Goal: Task Accomplishment & Management: Use online tool/utility

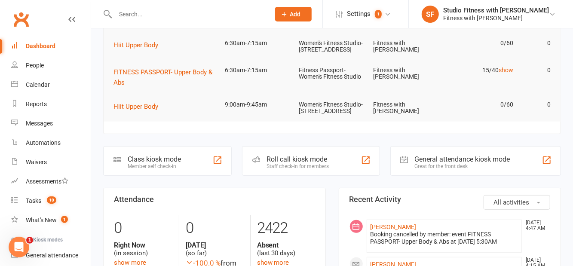
scroll to position [119, 0]
click at [202, 176] on div "Class kiosk mode Member self check-in" at bounding box center [167, 162] width 129 height 30
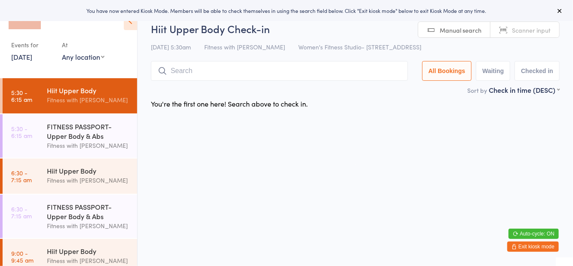
click at [98, 131] on div "FITNESS PASSPORT- Upper Body & Abs" at bounding box center [88, 131] width 83 height 19
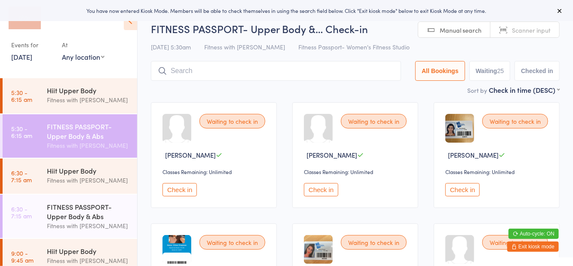
click at [403, 46] on div "[DATE] 5:30am Fitness with Zoe Fitness Passport- Women's Fitness Studio" at bounding box center [355, 47] width 409 height 14
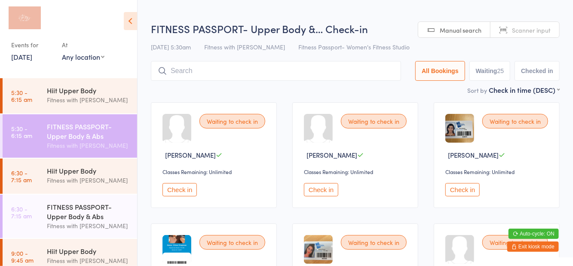
click at [98, 220] on div "FITNESS PASSPORT- Upper Body & Abs" at bounding box center [88, 211] width 83 height 19
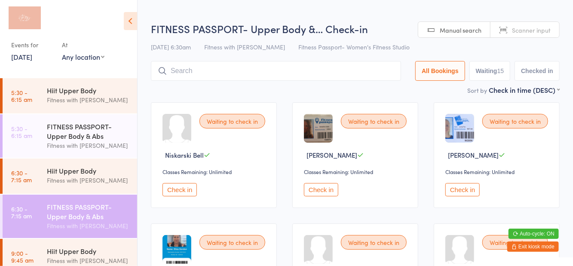
click at [410, 45] on div "[DATE] 6:30am Fitness with Zoe Fitness Passport- Women's Fitness Studio" at bounding box center [355, 47] width 409 height 14
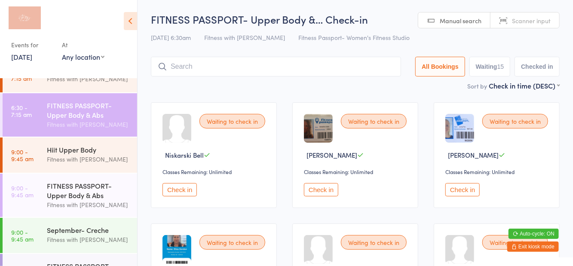
scroll to position [102, 0]
click at [87, 197] on div "FITNESS PASSPORT- Upper Body & Abs" at bounding box center [88, 189] width 83 height 19
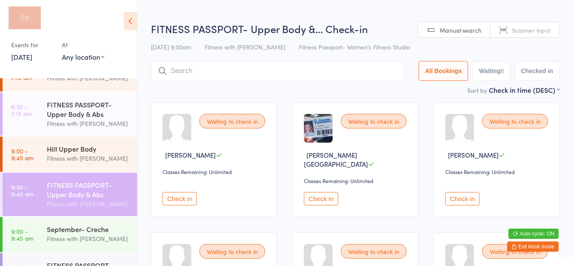
click at [407, 45] on div "[DATE] 9:00am Fitness with Zoe Fitness Passport- Women's Fitness Studio" at bounding box center [355, 47] width 409 height 14
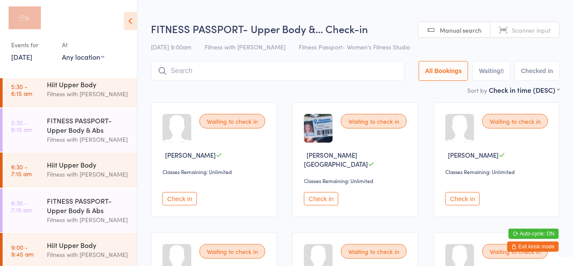
scroll to position [3, 0]
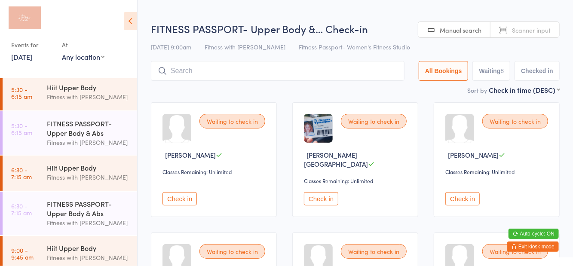
click at [92, 136] on div "FITNESS PASSPORT- Upper Body & Abs" at bounding box center [88, 128] width 83 height 19
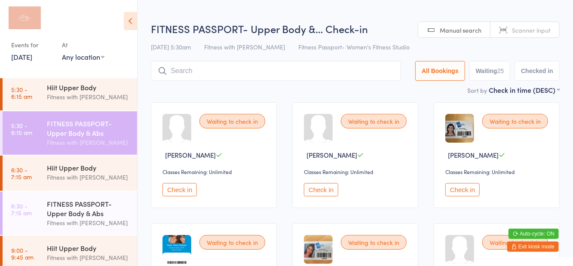
click at [490, 73] on button "Waiting 25" at bounding box center [490, 71] width 41 height 20
select select "0"
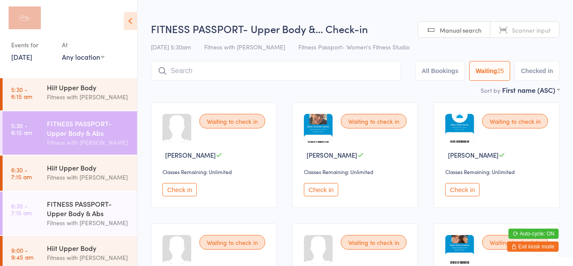
click at [94, 61] on select "Any location Women's Fitness Studio- [STREET_ADDRESS], [GEOGRAPHIC_DATA] Fitnes…" at bounding box center [83, 56] width 43 height 9
select select "1"
click at [62, 52] on select "Any location Women's Fitness Studio- [STREET_ADDRESS], [GEOGRAPHIC_DATA] Fitnes…" at bounding box center [83, 56] width 43 height 9
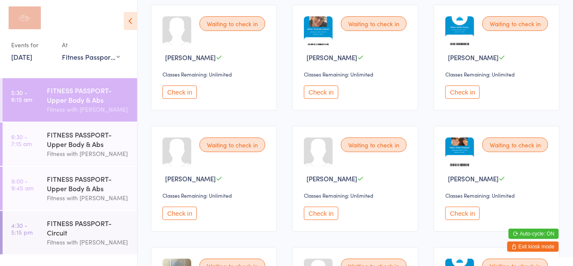
scroll to position [103, 0]
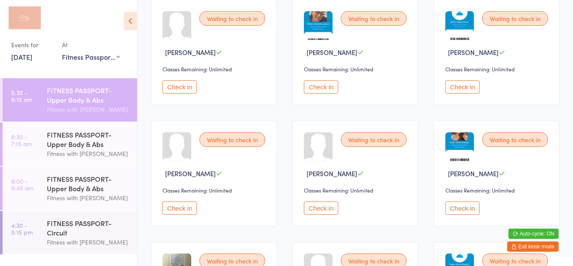
click at [183, 205] on button "Check in" at bounding box center [180, 208] width 34 height 13
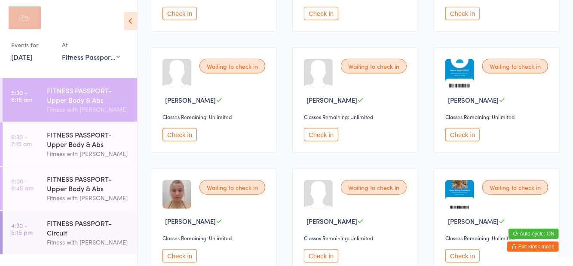
scroll to position [416, 0]
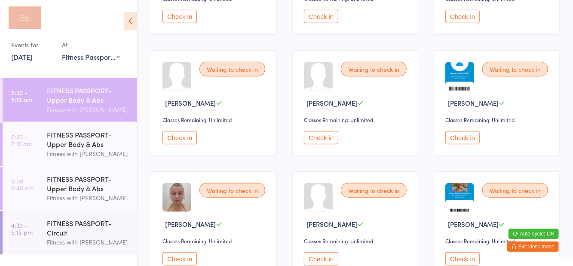
click at [174, 141] on button "Check in" at bounding box center [180, 137] width 34 height 13
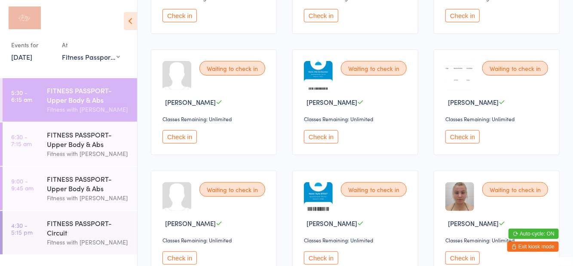
scroll to position [295, 0]
click at [464, 134] on button "Check in" at bounding box center [463, 137] width 34 height 13
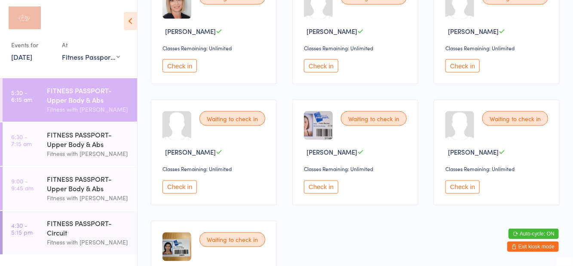
scroll to position [848, 0]
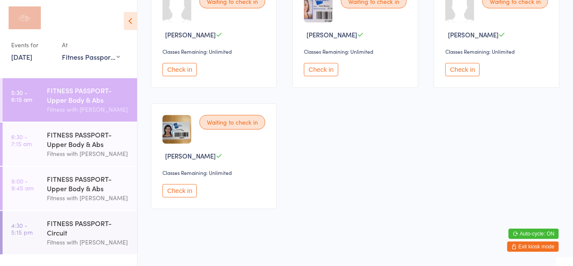
click at [181, 191] on button "Check in" at bounding box center [180, 190] width 34 height 13
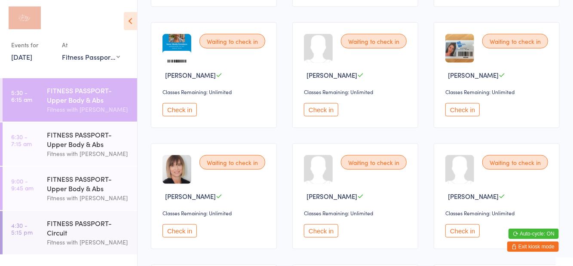
scroll to position [545, 0]
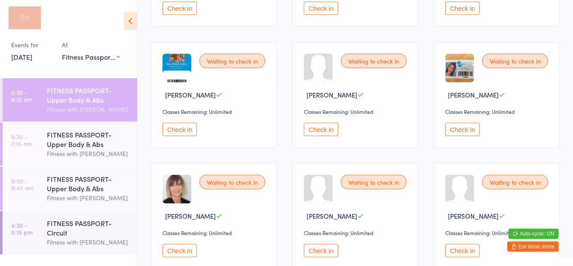
click at [187, 133] on button "Check in" at bounding box center [180, 129] width 34 height 13
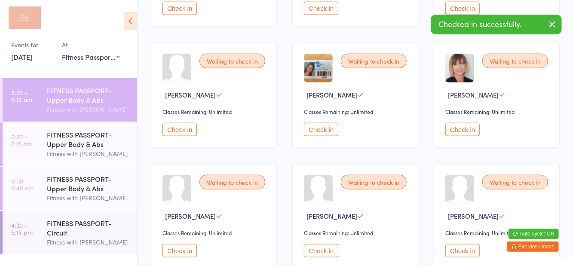
click at [466, 249] on button "Check in" at bounding box center [463, 250] width 34 height 13
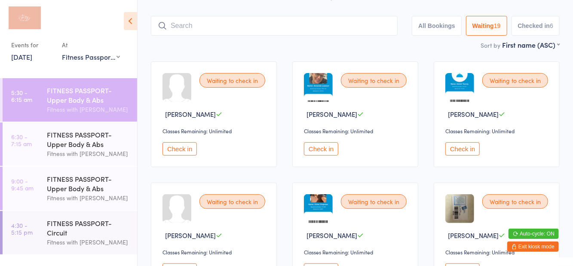
scroll to position [0, 0]
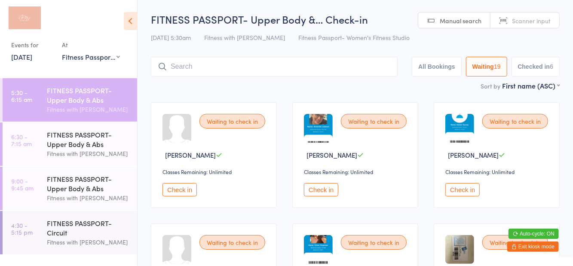
click at [323, 195] on button "Check in" at bounding box center [321, 189] width 34 height 13
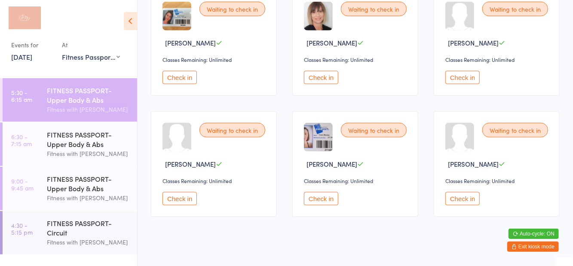
scroll to position [606, 0]
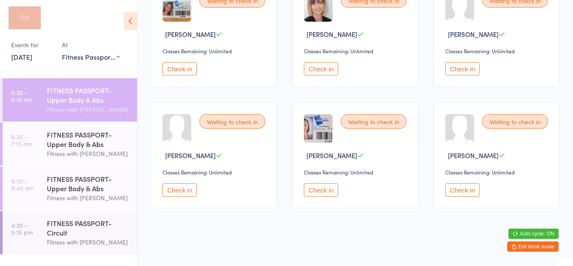
click at [461, 190] on button "Check in" at bounding box center [463, 190] width 34 height 13
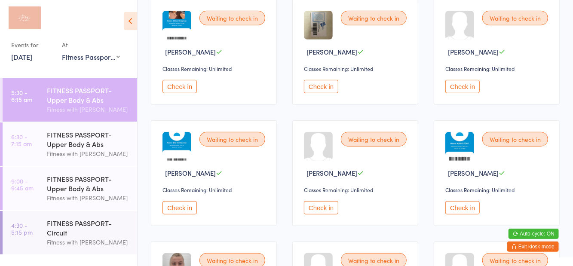
scroll to position [216, 0]
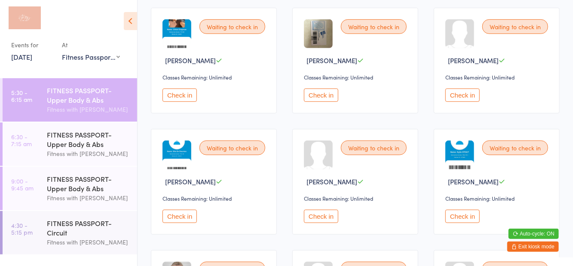
click at [168, 227] on div "Waiting to check in [PERSON_NAME] Classes Remaining: Unlimited Check in" at bounding box center [214, 182] width 126 height 106
click at [170, 212] on button "Check in" at bounding box center [180, 216] width 34 height 13
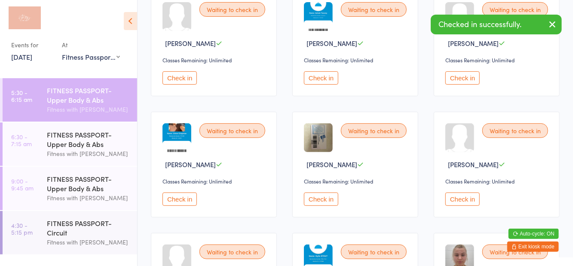
scroll to position [0, 0]
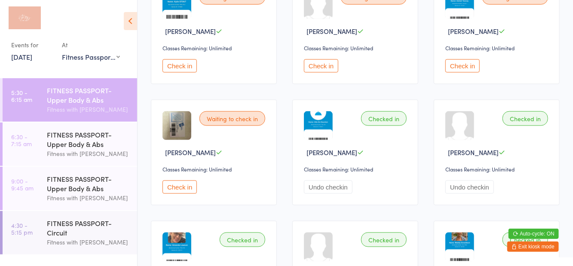
scroll to position [611, 0]
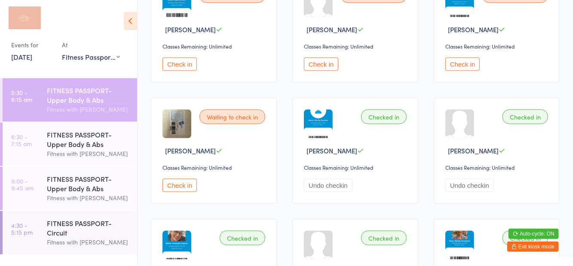
click at [174, 185] on button "Check in" at bounding box center [180, 185] width 34 height 13
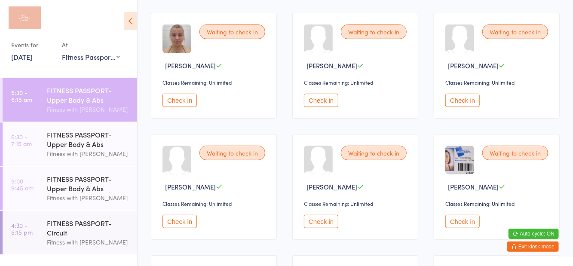
scroll to position [207, 0]
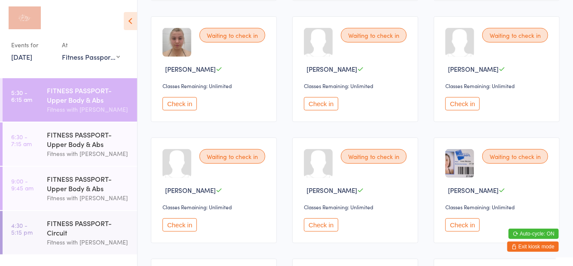
click at [189, 223] on button "Check in" at bounding box center [180, 224] width 34 height 13
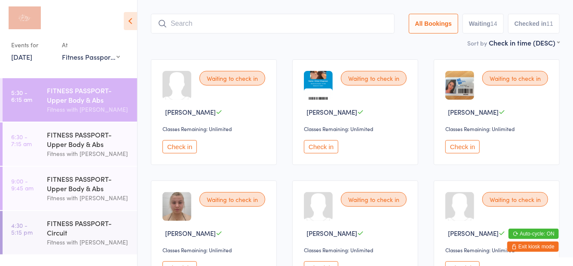
scroll to position [53, 0]
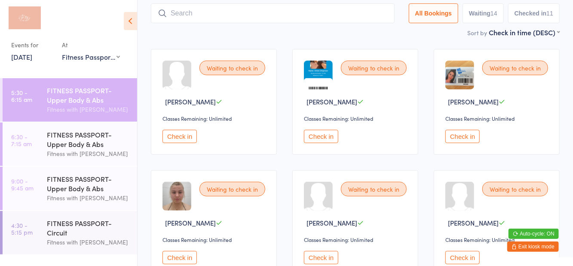
click at [471, 138] on button "Check in" at bounding box center [463, 136] width 34 height 13
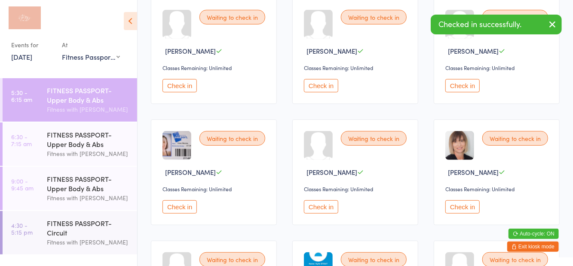
scroll to position [224, 0]
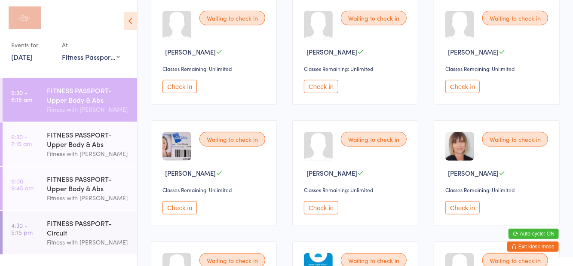
click at [467, 212] on button "Check in" at bounding box center [463, 207] width 34 height 13
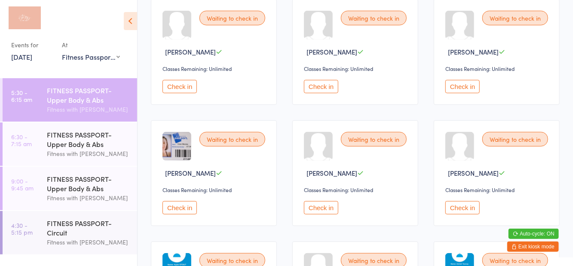
click at [321, 204] on button "Check in" at bounding box center [321, 207] width 34 height 13
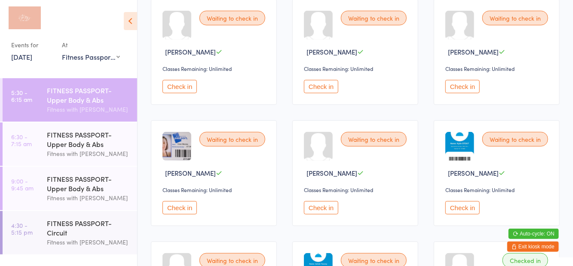
click at [193, 89] on button "Check in" at bounding box center [180, 86] width 34 height 13
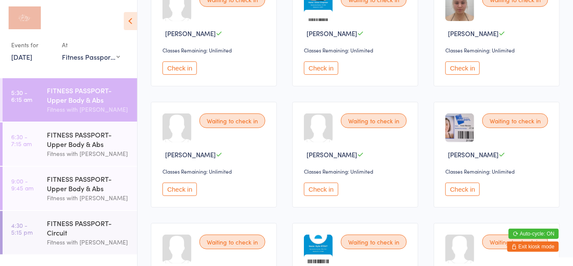
scroll to position [0, 0]
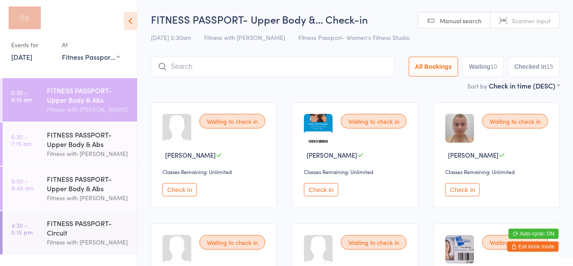
click at [487, 69] on button "Waiting 10" at bounding box center [483, 67] width 41 height 20
select select "0"
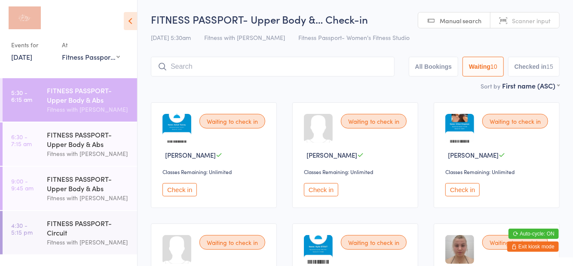
click at [175, 190] on button "Check in" at bounding box center [180, 189] width 34 height 13
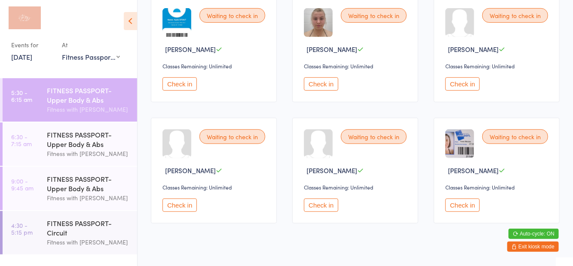
scroll to position [231, 0]
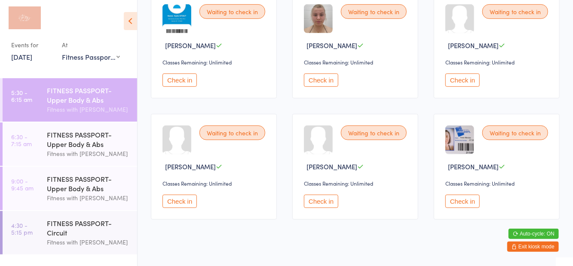
click at [201, 198] on div "Check in" at bounding box center [215, 201] width 105 height 13
click at [181, 204] on button "Check in" at bounding box center [180, 201] width 34 height 13
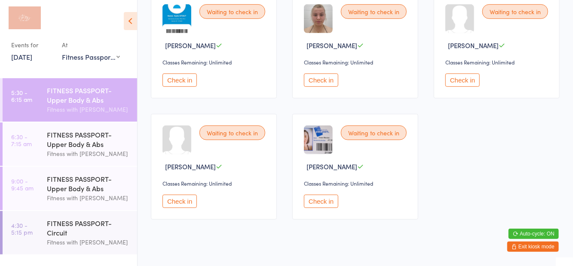
click at [185, 85] on button "Check in" at bounding box center [180, 80] width 34 height 13
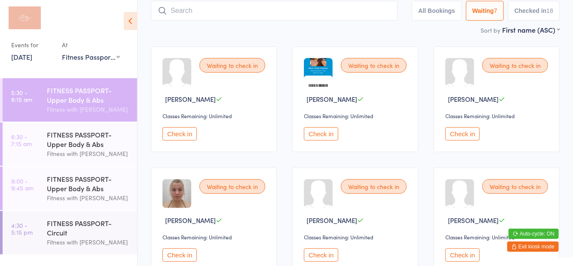
scroll to position [55, 0]
click at [324, 136] on button "Check in" at bounding box center [321, 134] width 34 height 13
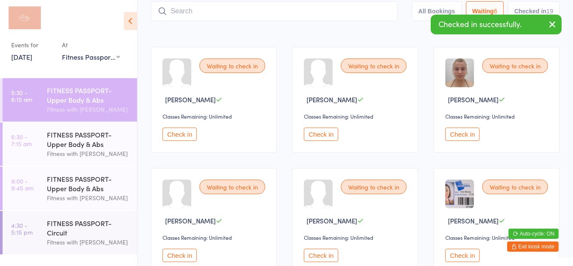
click at [181, 138] on button "Check in" at bounding box center [180, 134] width 34 height 13
